Goal: Information Seeking & Learning: Check status

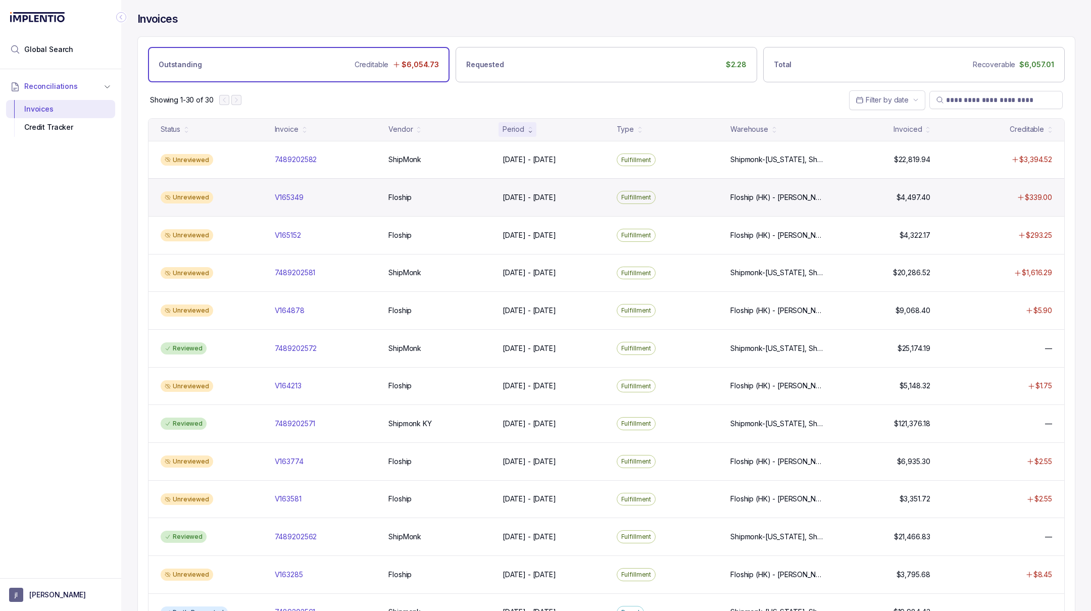
click at [782, 204] on div "Unreviewed V165349 V165349 Floship Floship [DATE] - [DATE] [DATE] - [DATE] Fulf…" at bounding box center [607, 197] width 916 height 38
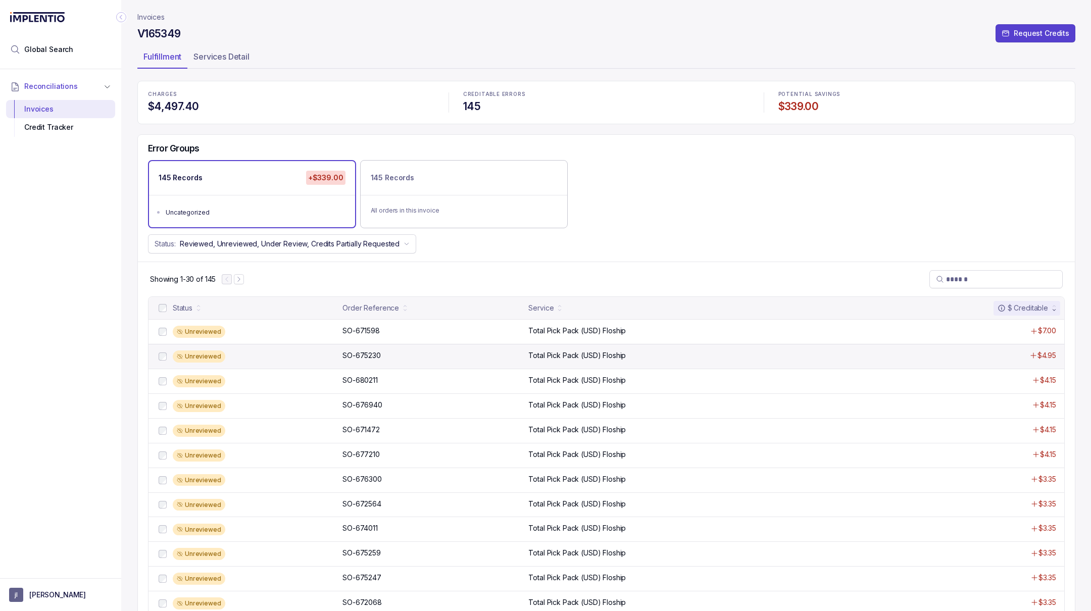
click at [686, 347] on div "Unreviewed SO-675230 SO-675230 Total Pick Pack (USD) Floship $4.95" at bounding box center [607, 356] width 916 height 25
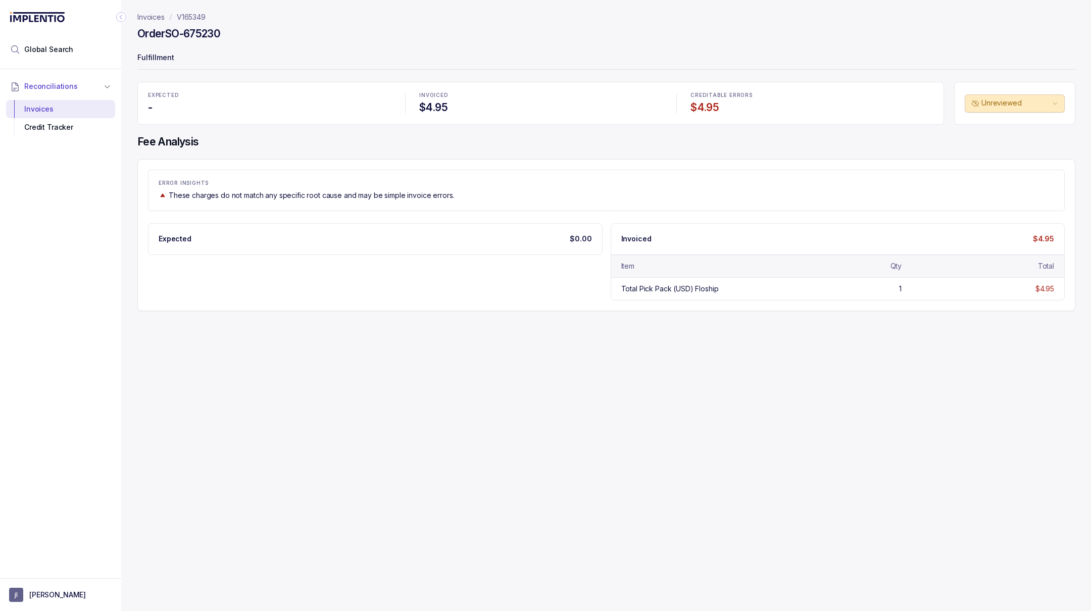
click at [160, 19] on p "Invoices" at bounding box center [150, 17] width 27 height 10
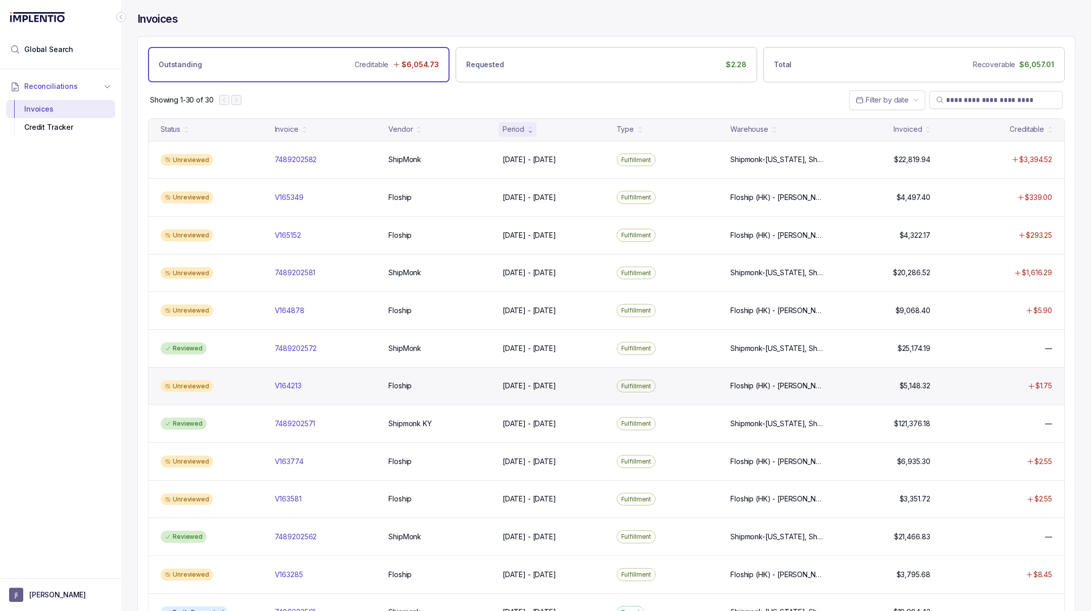
click at [779, 393] on div "Unreviewed V164213 V164213 Floship Floship [DATE] - [DATE] [DATE] - [DATE] Fulf…" at bounding box center [607, 386] width 916 height 38
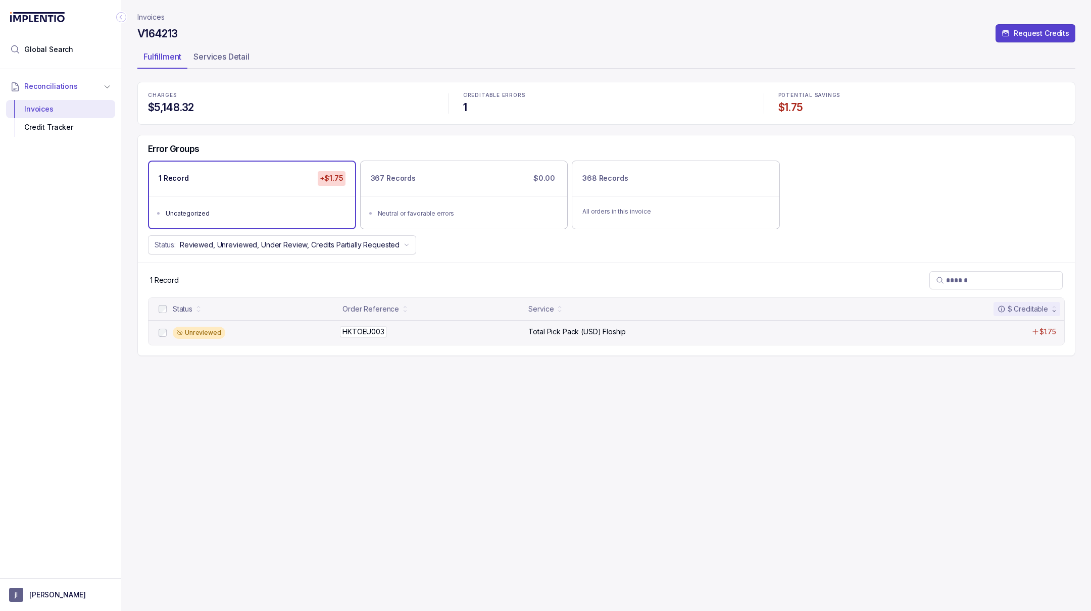
click at [435, 327] on div "HKTOEU003 HKTOEU003" at bounding box center [433, 332] width 180 height 10
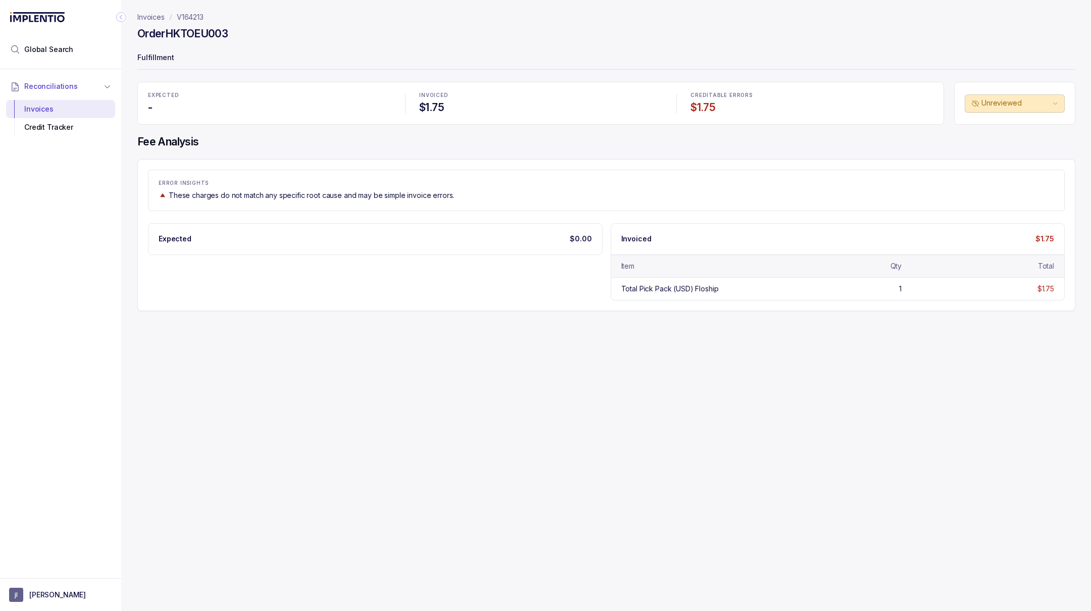
click at [148, 23] on header "Invoices V164213 Order HKTOEU003 Fulfillment" at bounding box center [606, 41] width 938 height 82
click at [153, 20] on p "Invoices" at bounding box center [150, 17] width 27 height 10
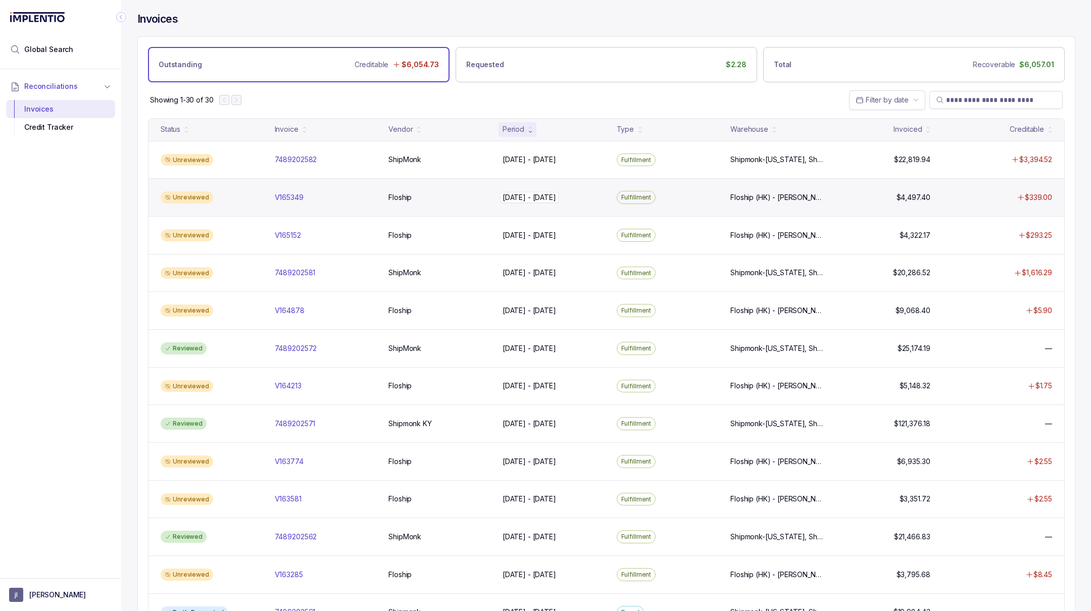
click at [596, 195] on div "[DATE] - [DATE] [DATE] - [DATE]" at bounding box center [554, 198] width 102 height 10
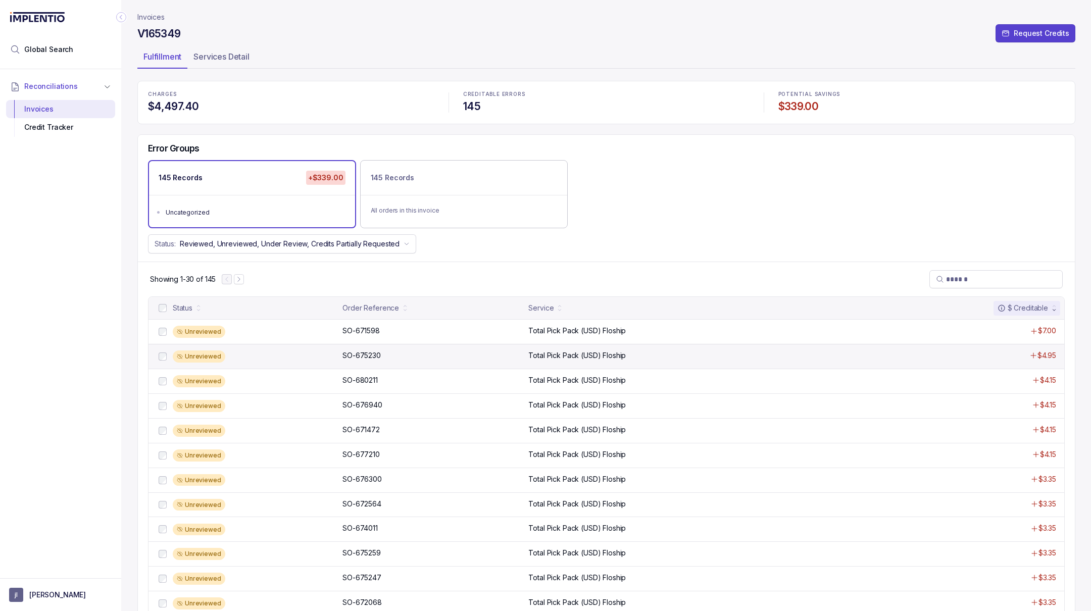
click at [681, 363] on div "Unreviewed SO-675230 SO-675230 Total Pick Pack (USD) Floship $4.95" at bounding box center [607, 356] width 916 height 25
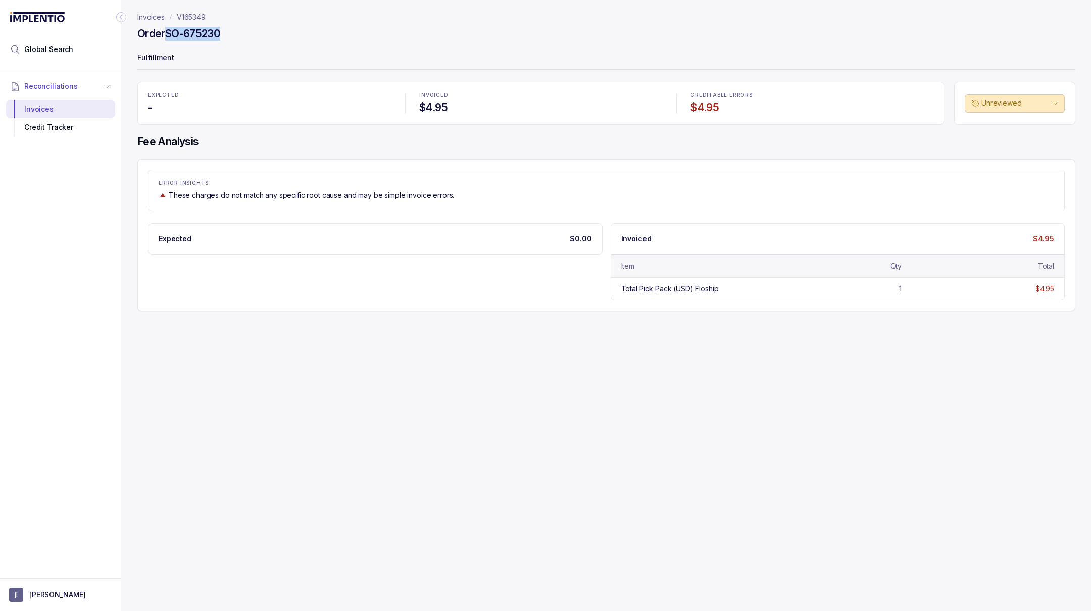
drag, startPoint x: 228, startPoint y: 33, endPoint x: 168, endPoint y: 33, distance: 60.1
click at [168, 33] on div "Order SO-675230" at bounding box center [606, 35] width 938 height 18
copy h4 "SO-675230"
click at [192, 17] on p "V165349" at bounding box center [191, 17] width 29 height 10
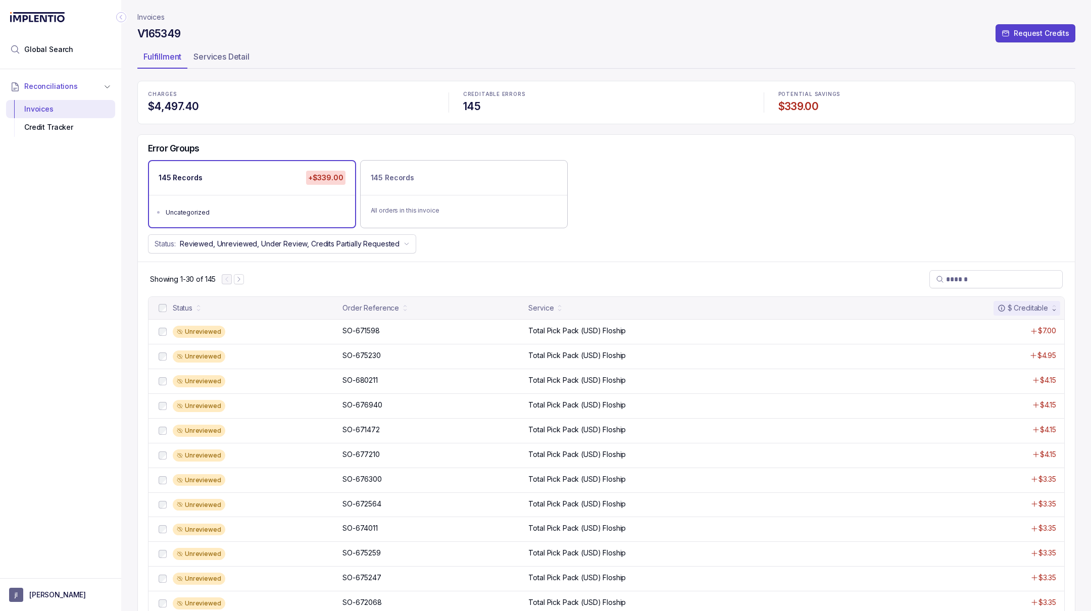
click at [164, 19] on p "Invoices" at bounding box center [150, 17] width 27 height 10
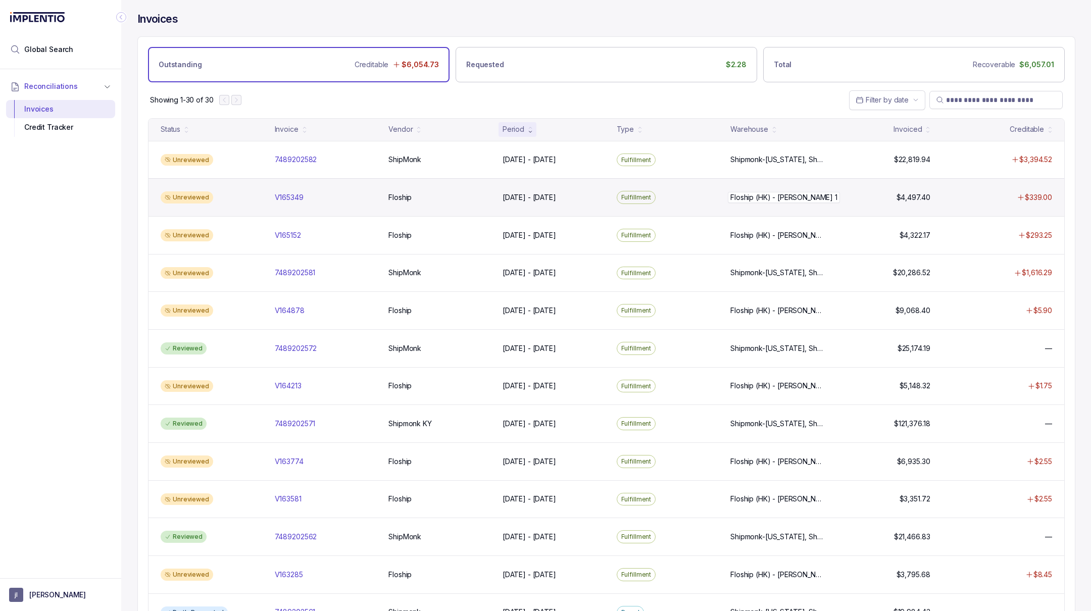
click at [776, 192] on p "Floship (HK) - [PERSON_NAME] 1" at bounding box center [784, 197] width 112 height 11
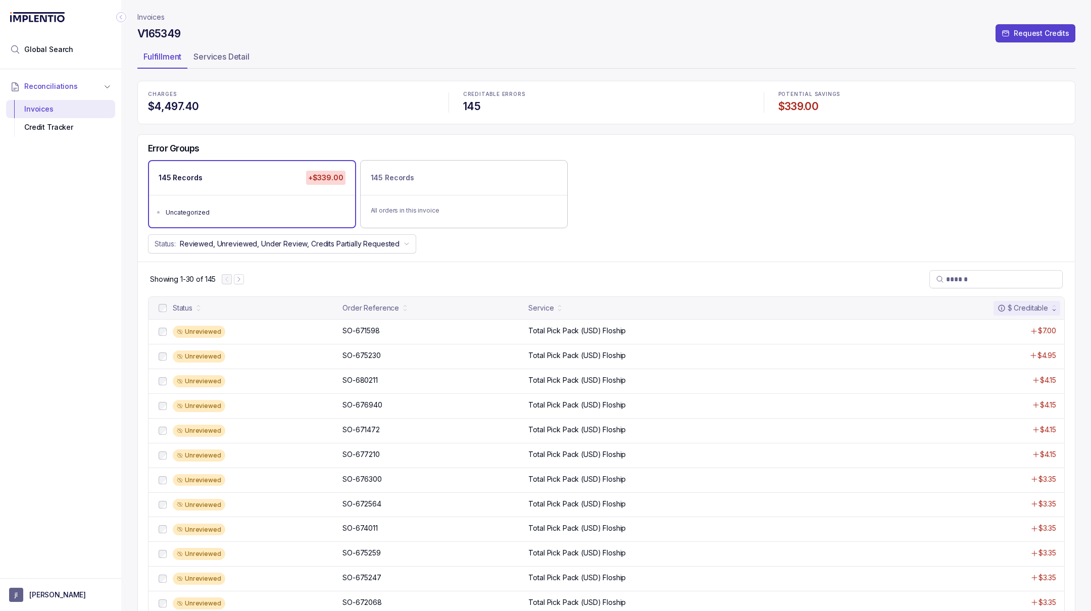
click at [147, 14] on p "Invoices" at bounding box center [150, 17] width 27 height 10
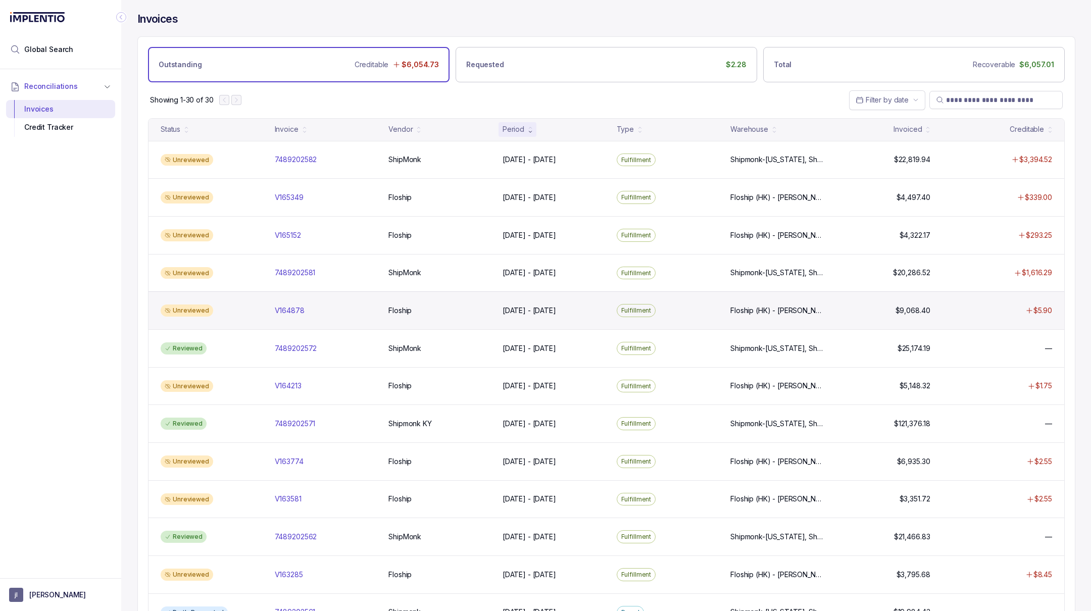
click at [826, 315] on div "Unreviewed V164878 V164878 Floship Floship [DATE] - [DATE] [DATE] - [DATE] Fulf…" at bounding box center [607, 311] width 916 height 38
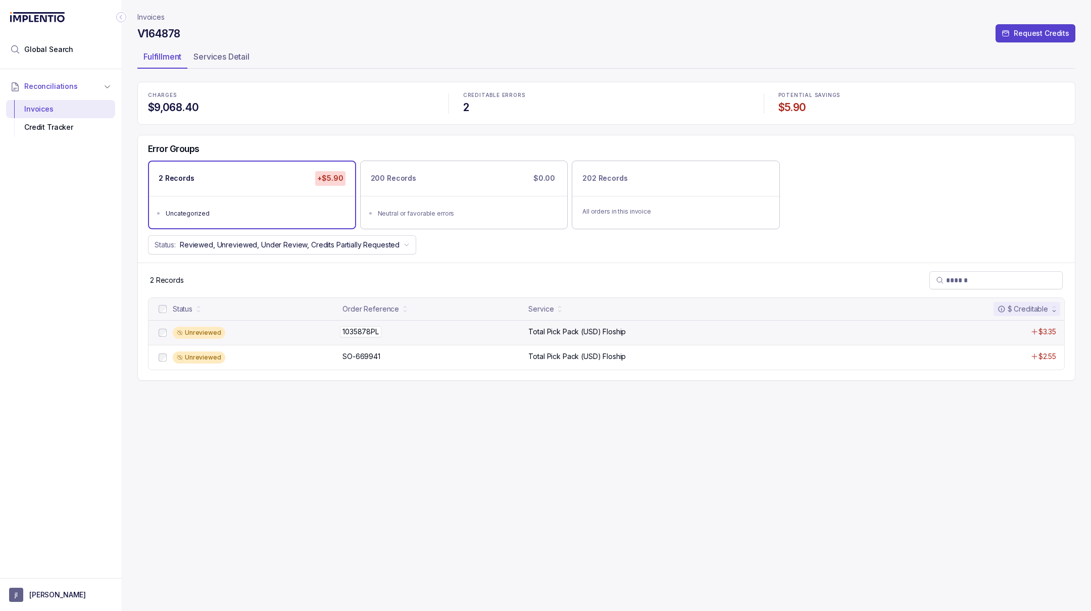
click at [421, 329] on div "1035878PL 1035878PL" at bounding box center [433, 332] width 180 height 10
